Goal: Find specific page/section: Find specific page/section

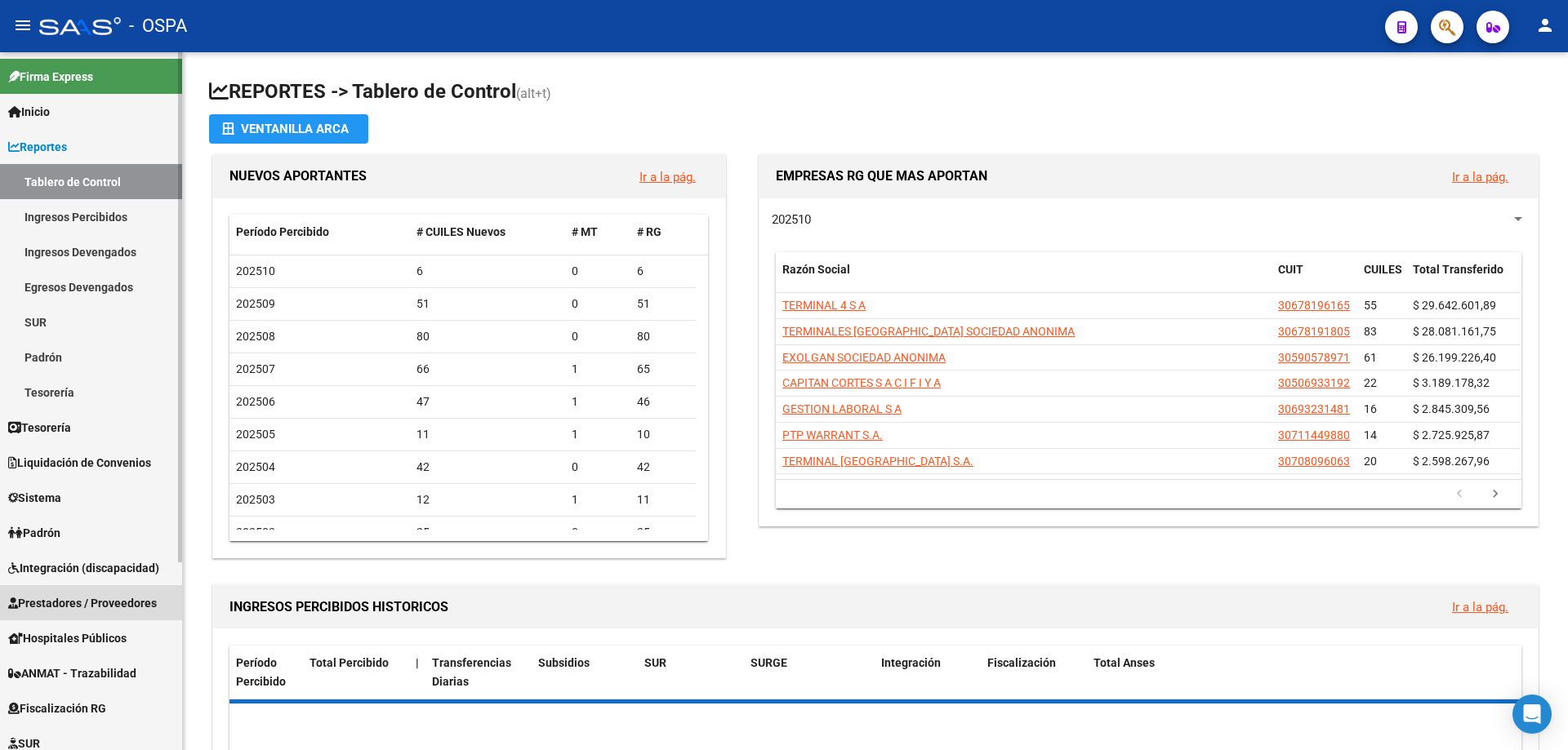
click at [41, 600] on span "Prestadores / Proveedores" at bounding box center [83, 603] width 149 height 18
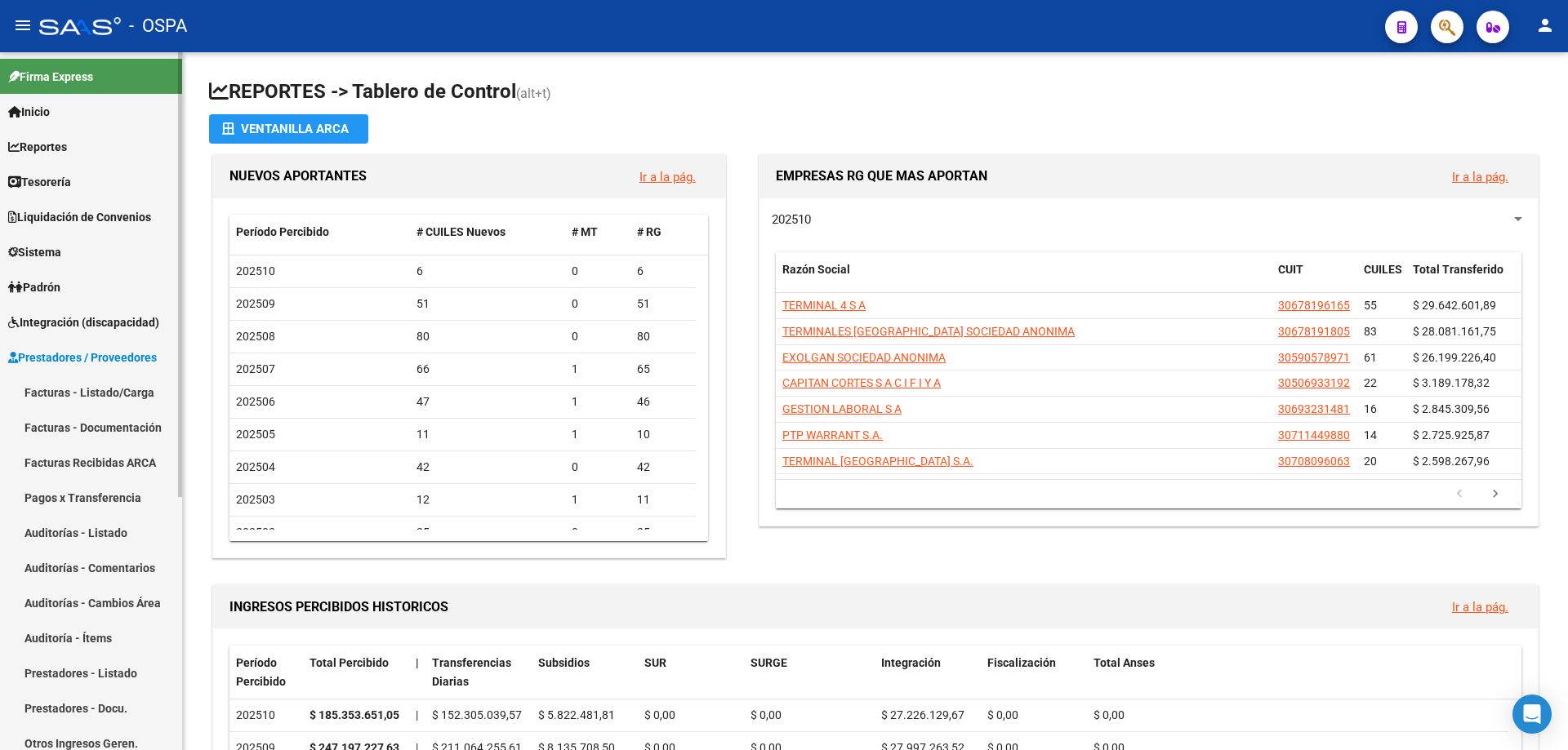
click at [82, 391] on link "Facturas - Listado/Carga" at bounding box center [91, 392] width 182 height 35
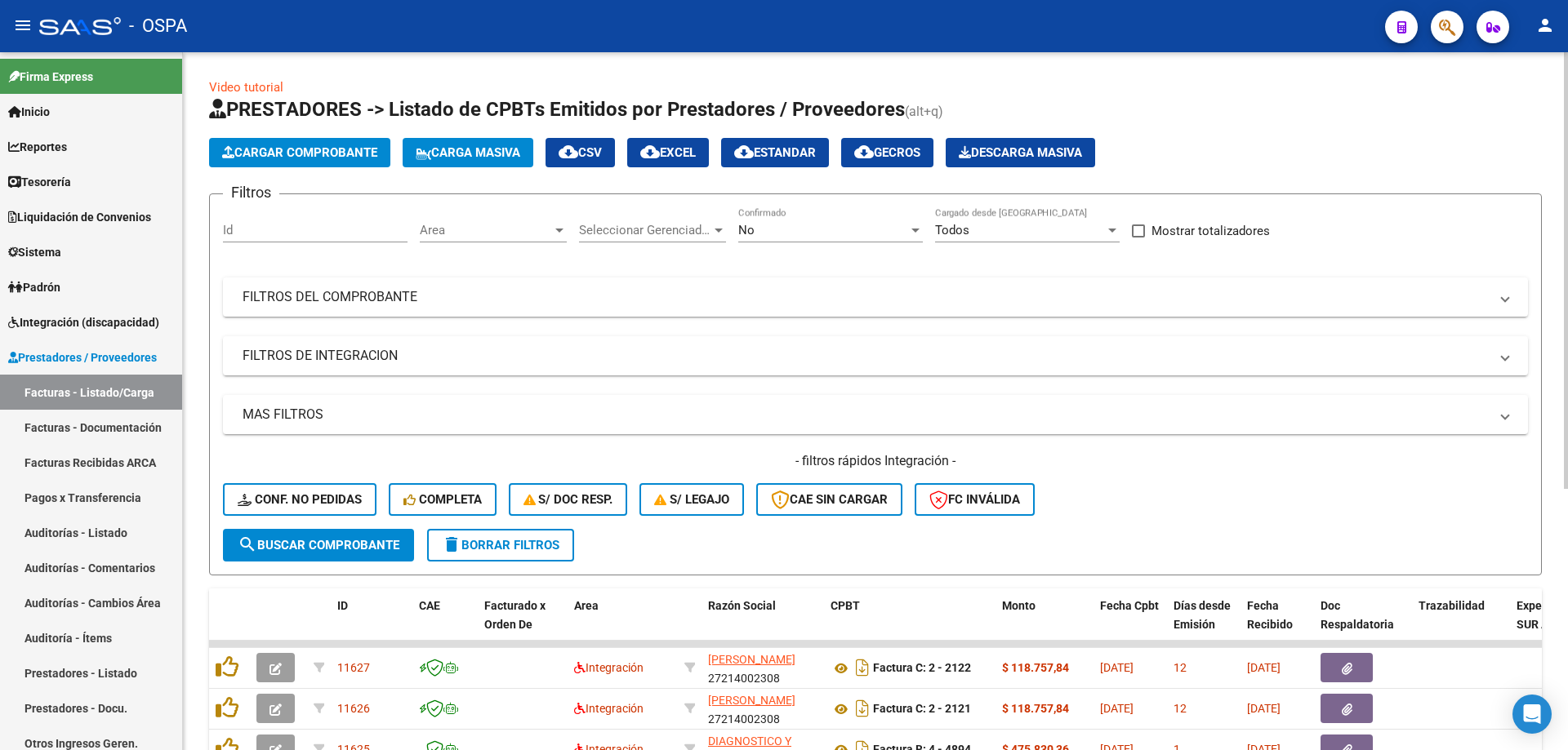
click at [456, 224] on span "Area" at bounding box center [485, 230] width 132 height 15
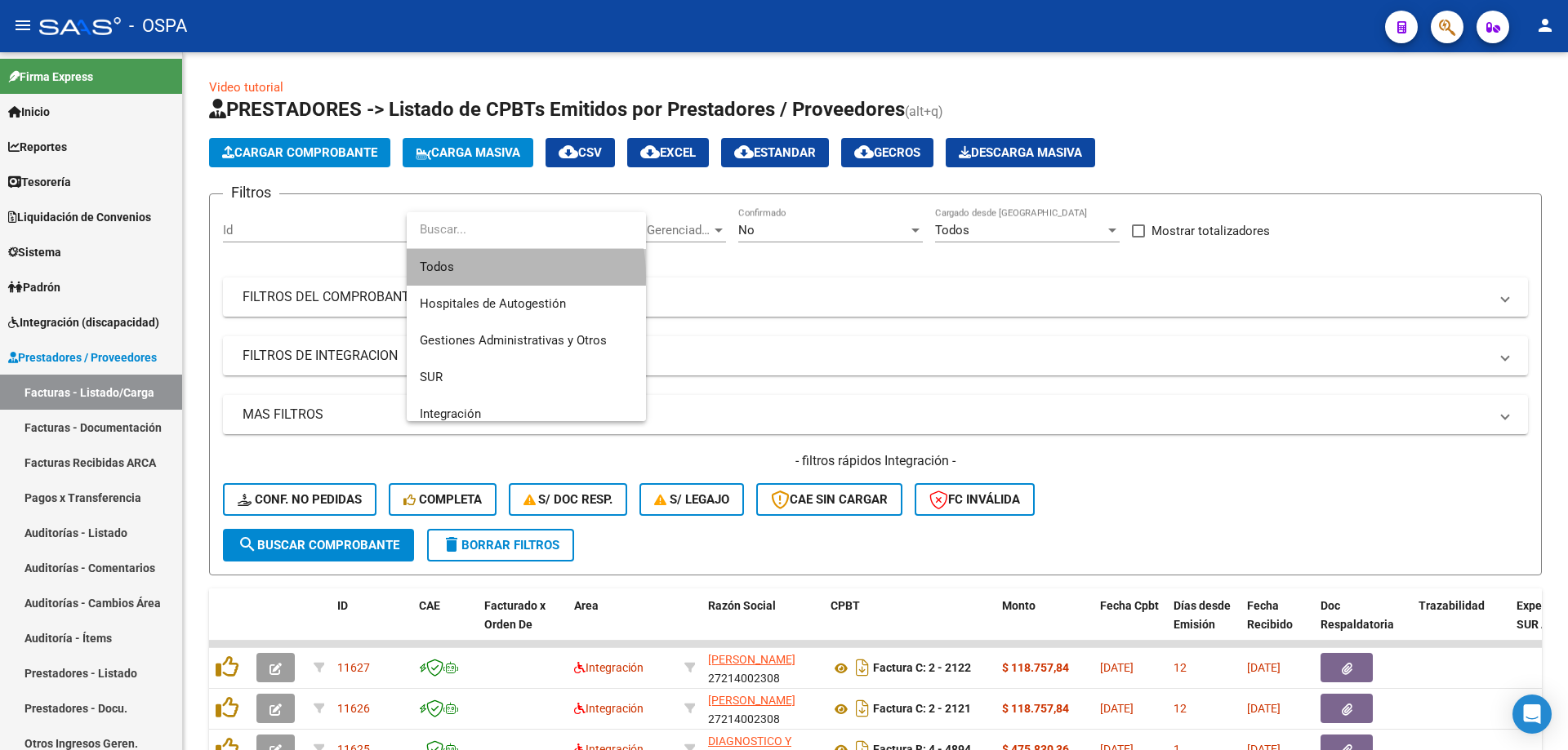
click at [458, 278] on span "Todos" at bounding box center [525, 267] width 213 height 36
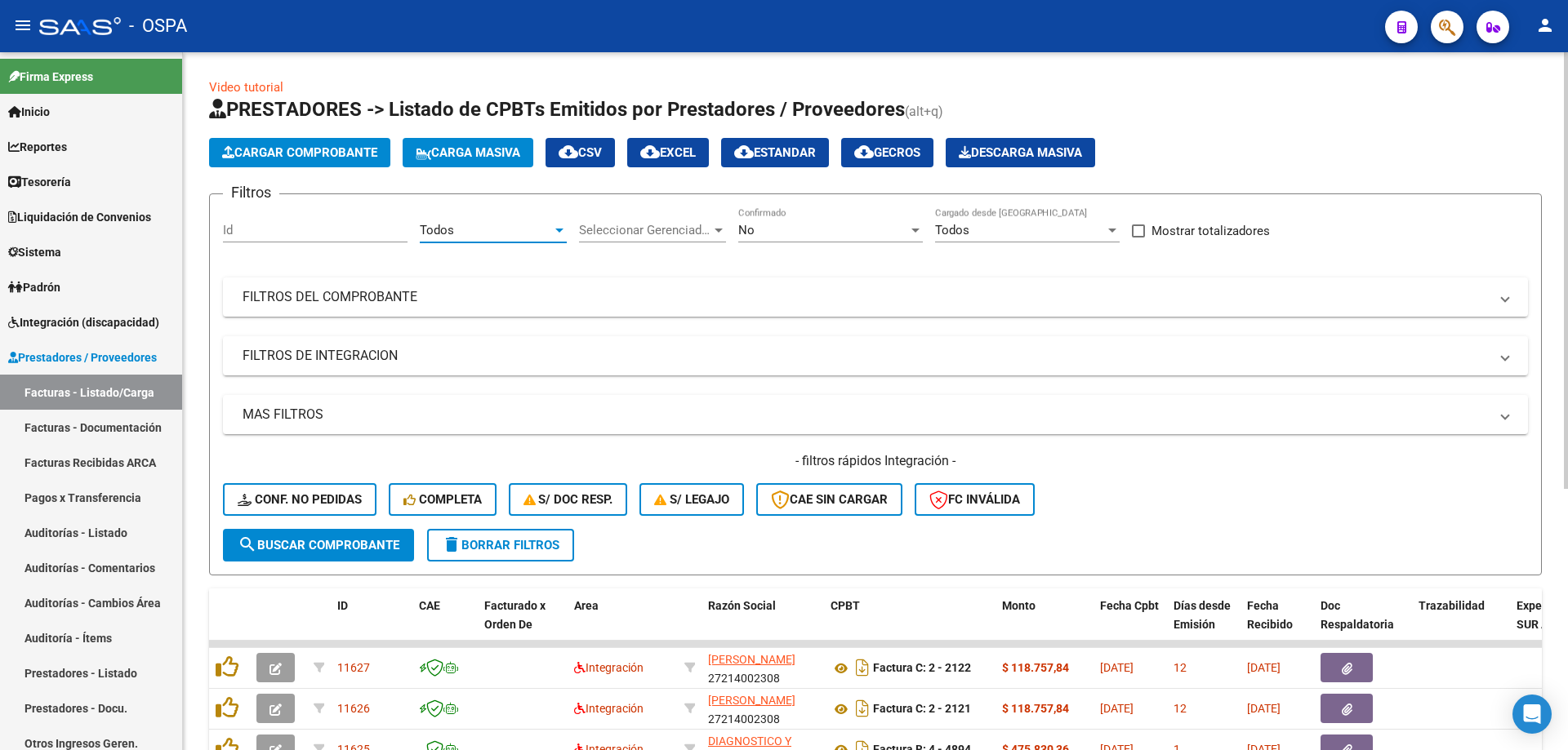
click at [635, 230] on span "Seleccionar Gerenciador" at bounding box center [645, 230] width 132 height 15
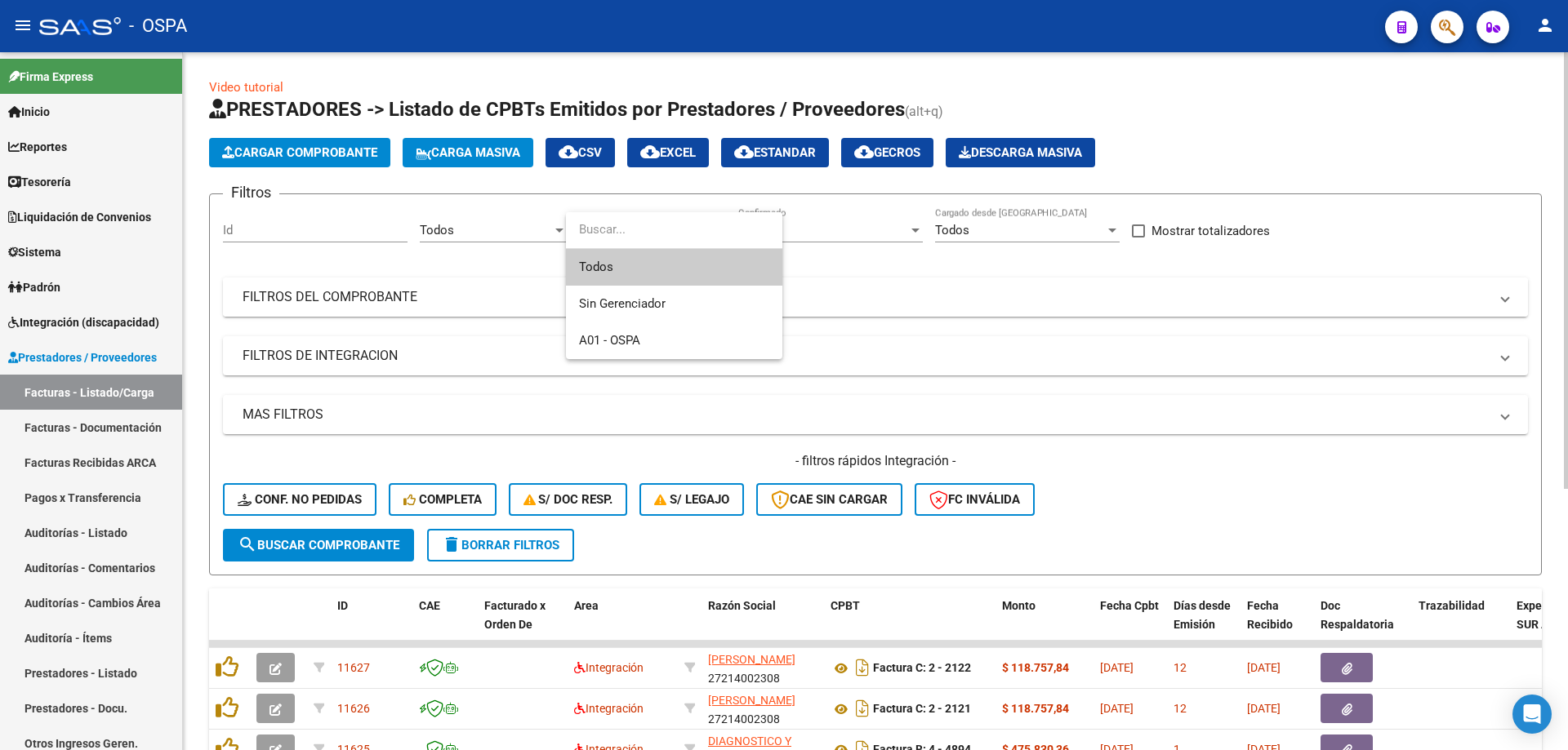
click at [635, 277] on span "Todos" at bounding box center [674, 267] width 191 height 36
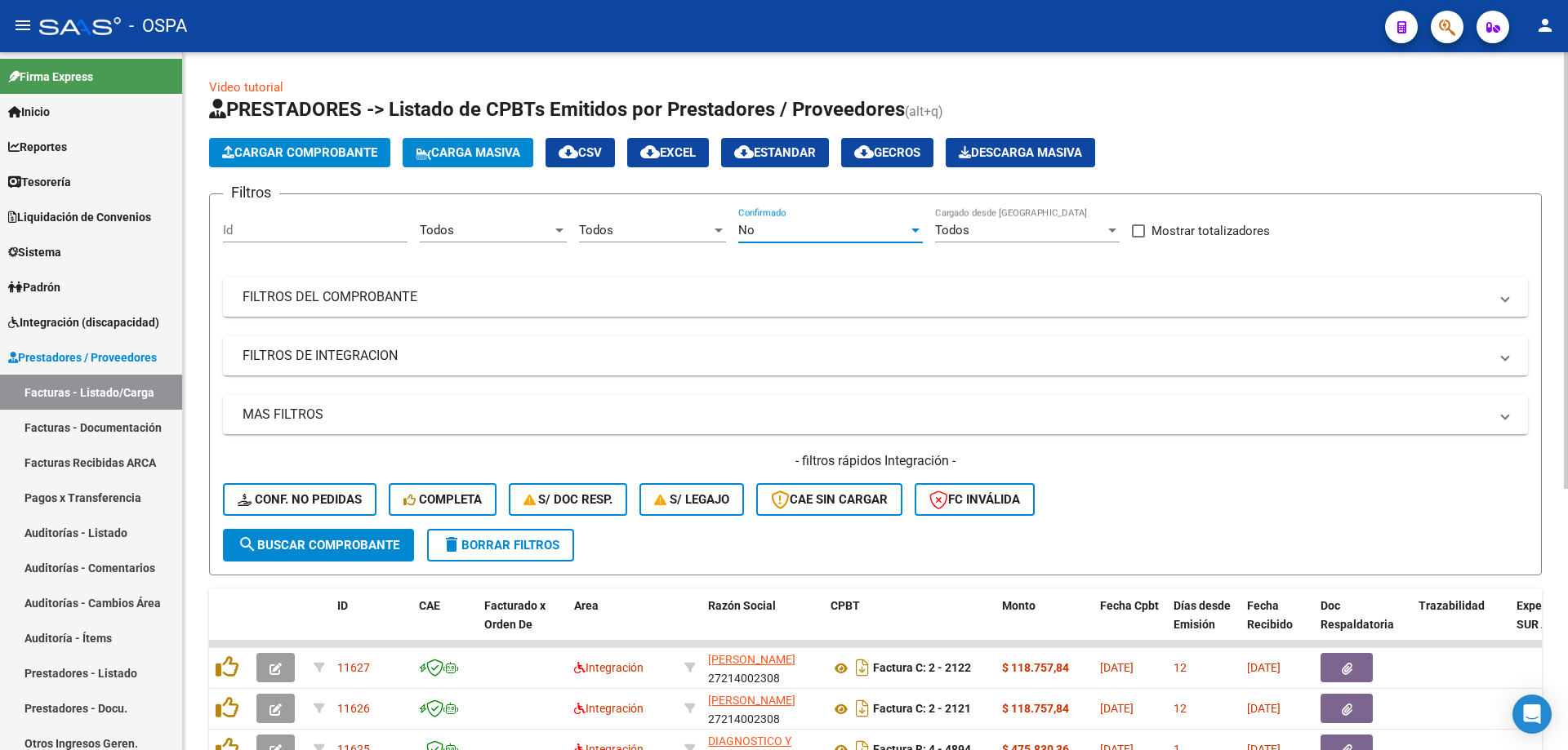
click at [838, 228] on div "No" at bounding box center [822, 230] width 170 height 15
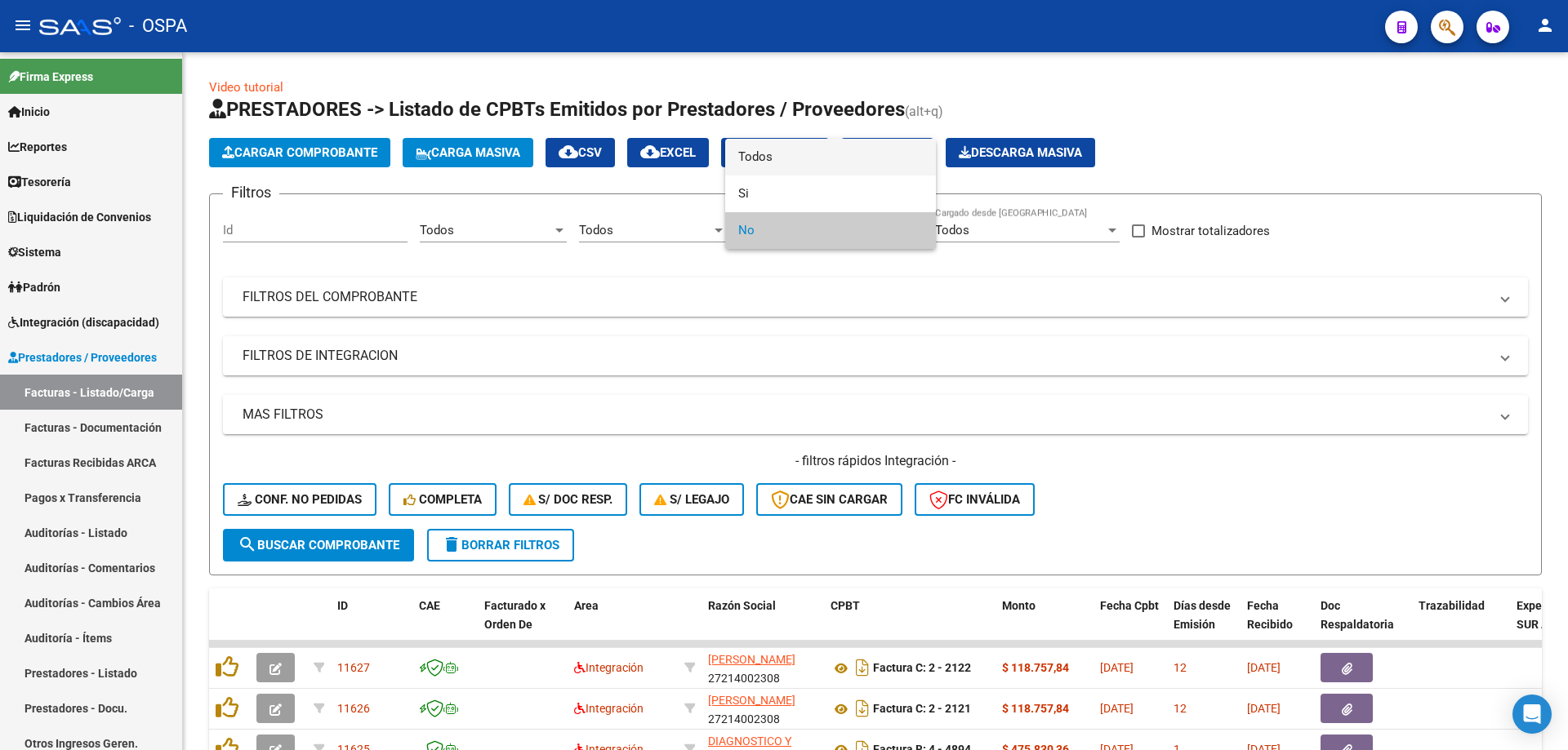
click at [838, 159] on span "Todos" at bounding box center [829, 157] width 184 height 36
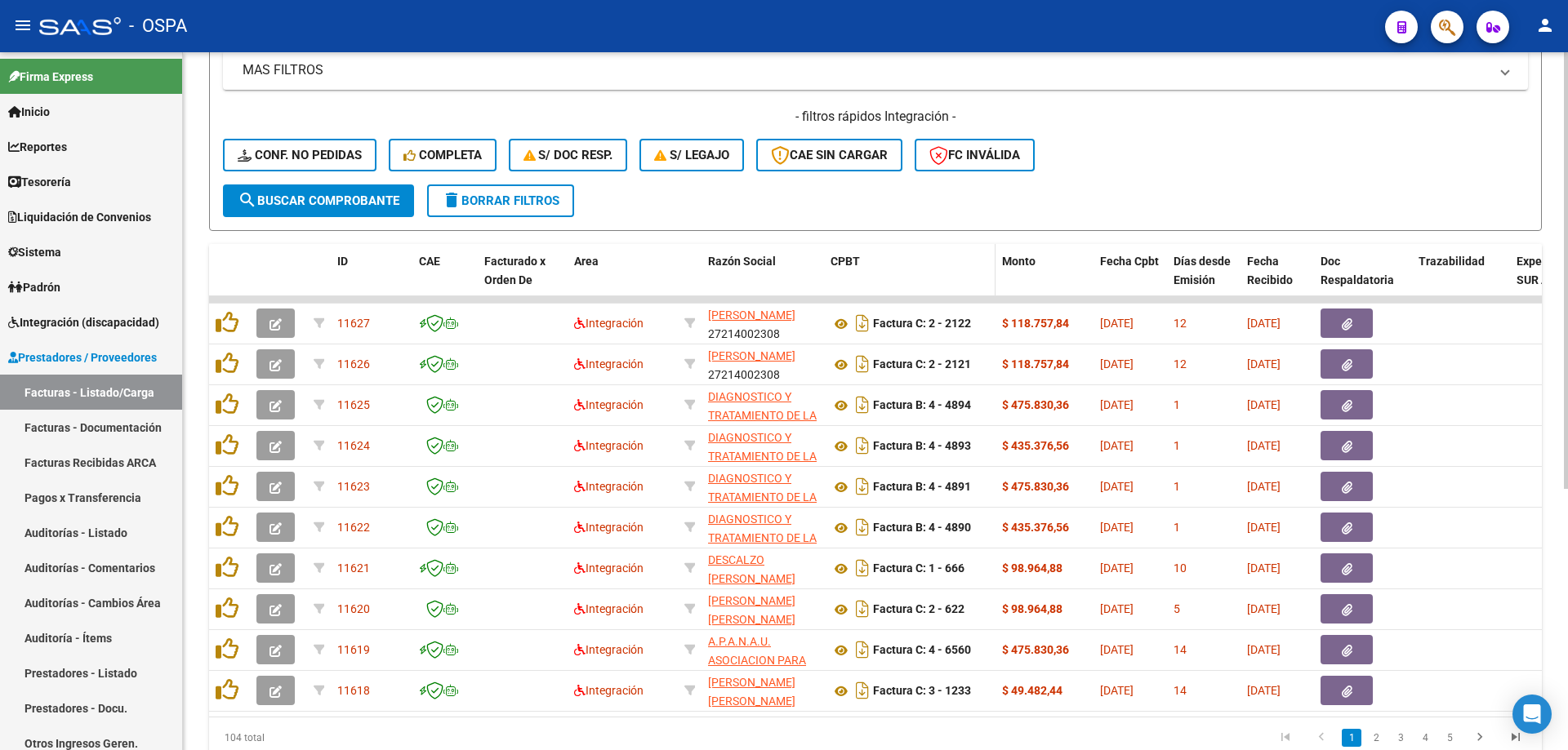
scroll to position [9, 0]
